Goal: Navigation & Orientation: Find specific page/section

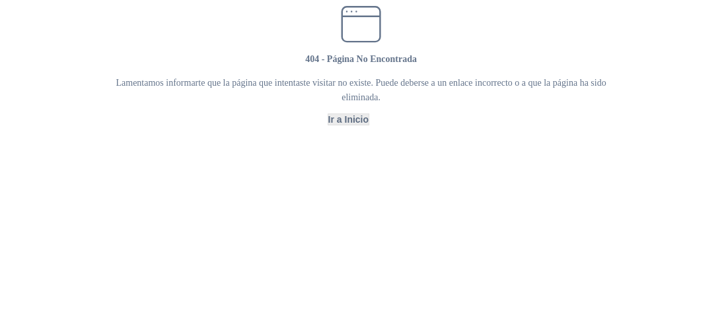
click at [339, 125] on button "Ir a Inicio" at bounding box center [348, 119] width 40 height 11
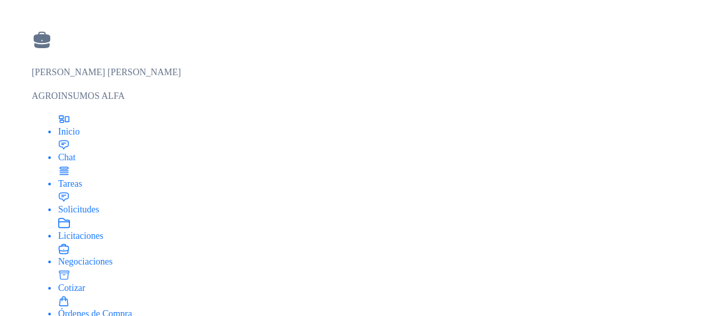
drag, startPoint x: 593, startPoint y: 0, endPoint x: 650, endPoint y: 74, distance: 93.7
drag, startPoint x: 657, startPoint y: 3, endPoint x: 449, endPoint y: 80, distance: 221.8
